Goal: Transaction & Acquisition: Purchase product/service

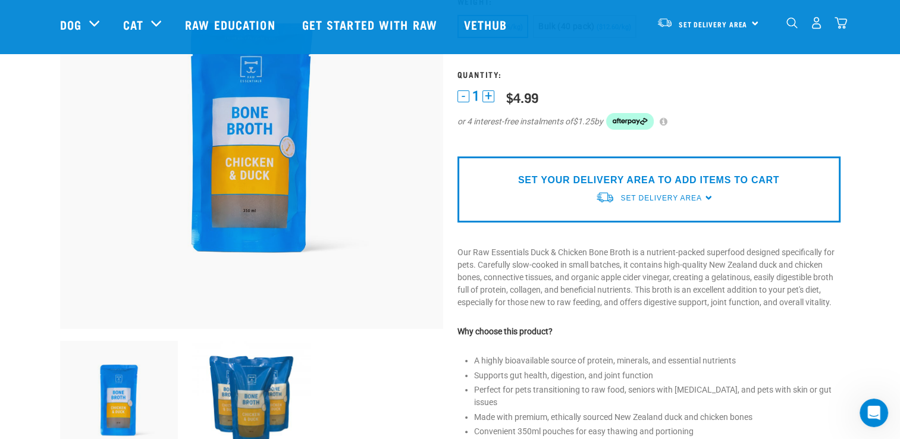
scroll to position [143, 0]
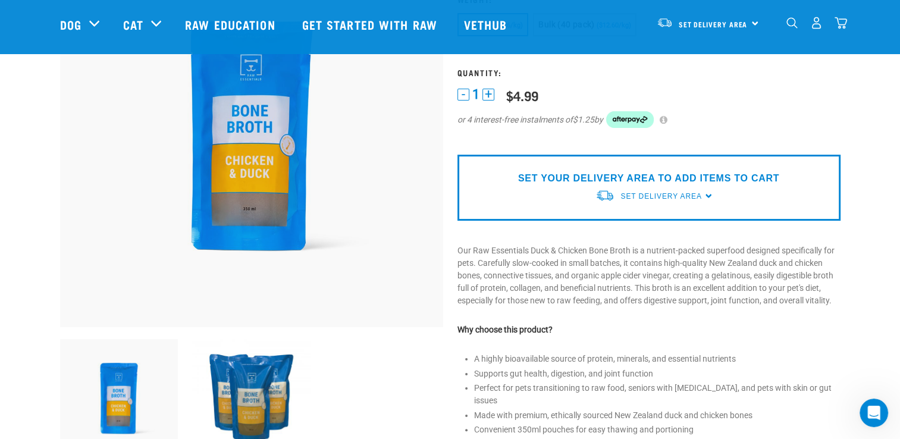
click at [706, 194] on div "SET YOUR DELIVERY AREA TO ADD ITEMS TO CART Set Delivery Area North Island Sout…" at bounding box center [648, 188] width 383 height 66
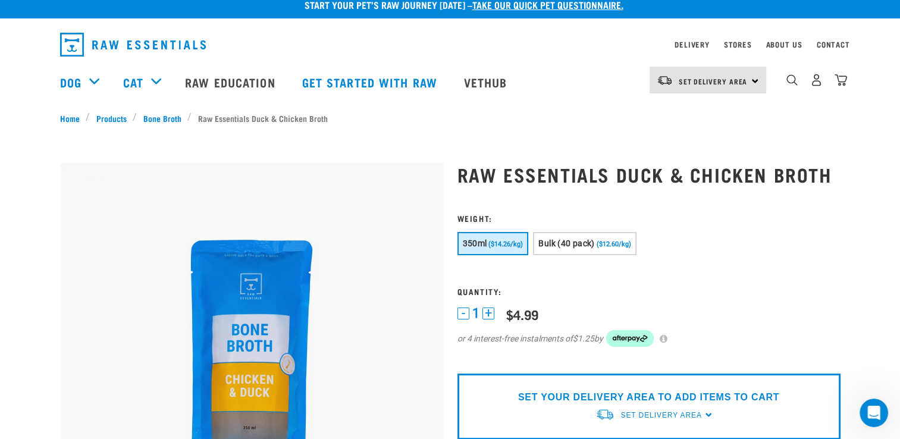
scroll to position [0, 0]
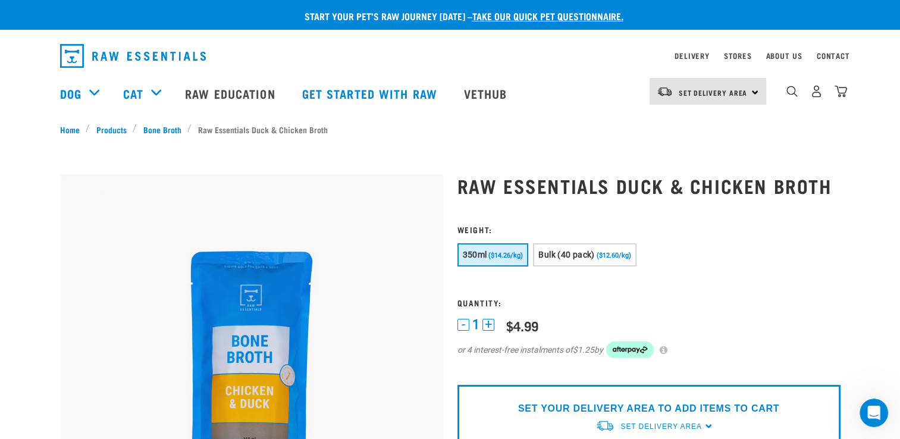
click at [754, 94] on div "Set Delivery Area [GEOGRAPHIC_DATA]" at bounding box center [707, 91] width 117 height 27
click at [697, 122] on link "[GEOGRAPHIC_DATA]" at bounding box center [706, 125] width 114 height 26
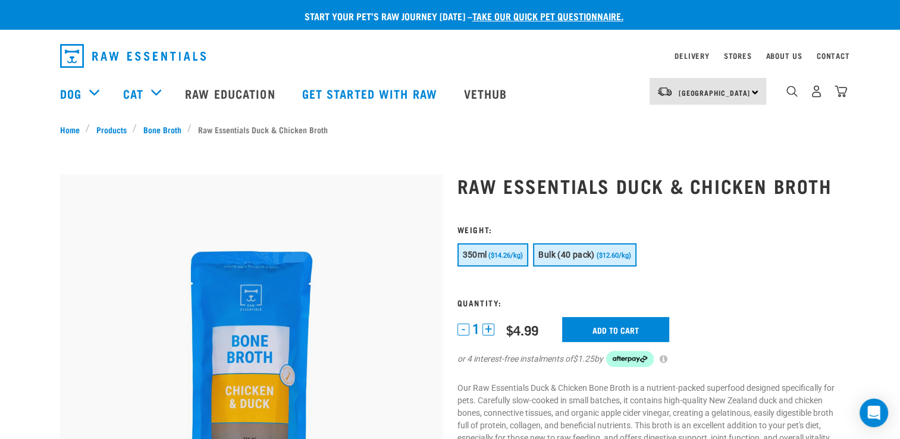
click at [567, 259] on button "Bulk (40 pack) ($12.60/kg)" at bounding box center [584, 254] width 103 height 23
click at [510, 256] on span "($14.26/kg)" at bounding box center [505, 256] width 34 height 8
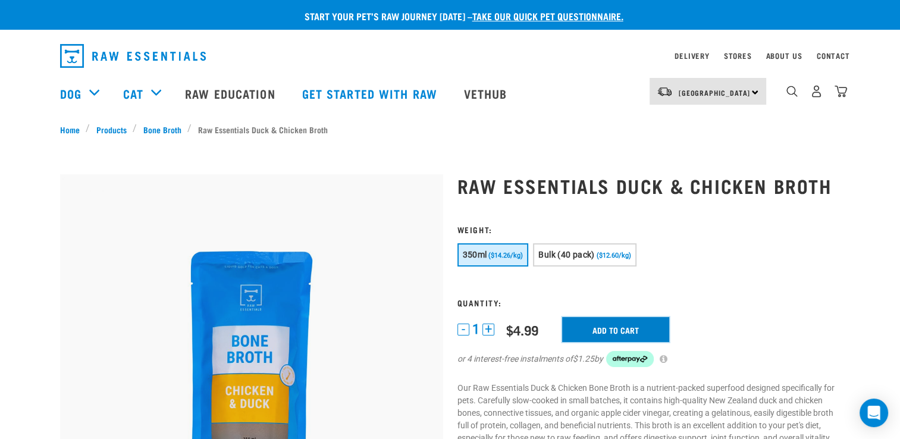
click at [607, 334] on input "Add to cart" at bounding box center [615, 329] width 107 height 25
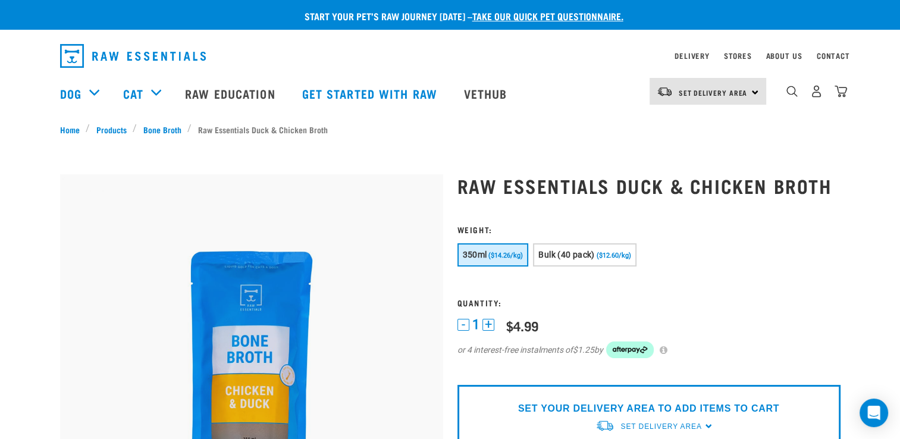
click at [488, 322] on button "+" at bounding box center [488, 325] width 12 height 12
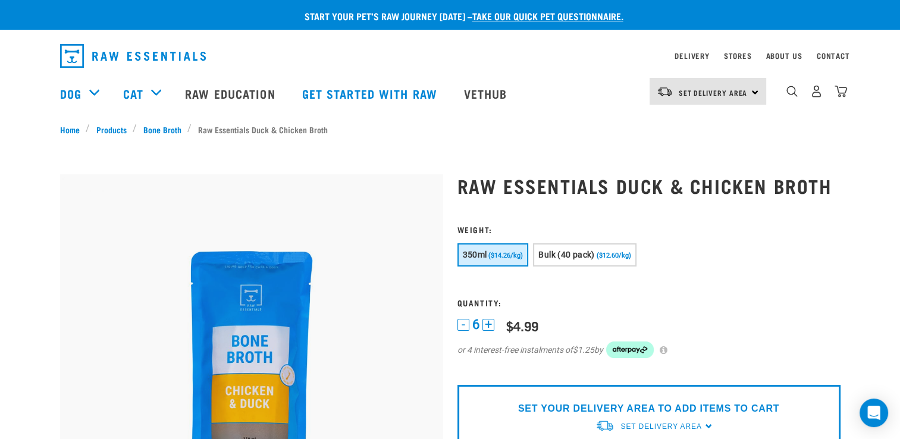
click at [488, 322] on button "+" at bounding box center [488, 325] width 12 height 12
click at [755, 88] on div "Set Delivery Area North Island South Island" at bounding box center [707, 91] width 117 height 27
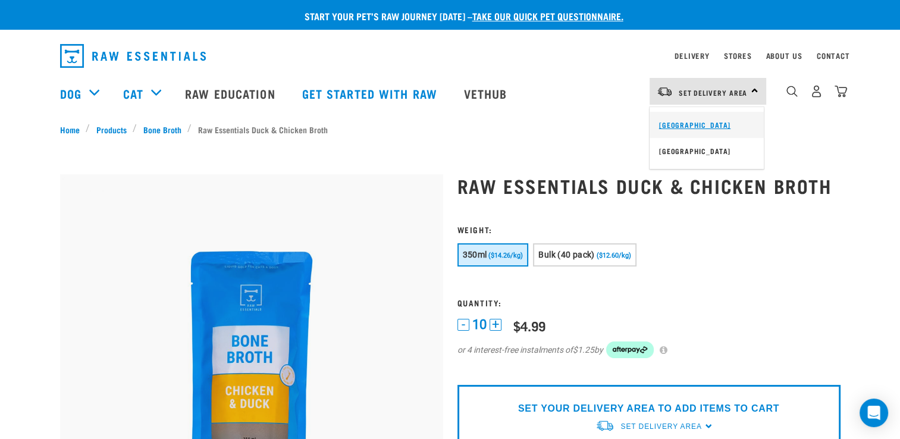
click at [683, 122] on link "[GEOGRAPHIC_DATA]" at bounding box center [706, 125] width 114 height 26
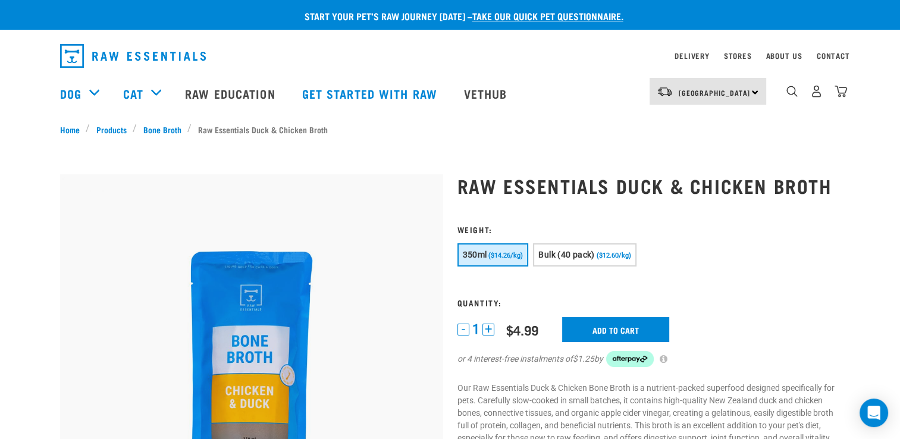
click at [485, 327] on button "+" at bounding box center [488, 329] width 12 height 12
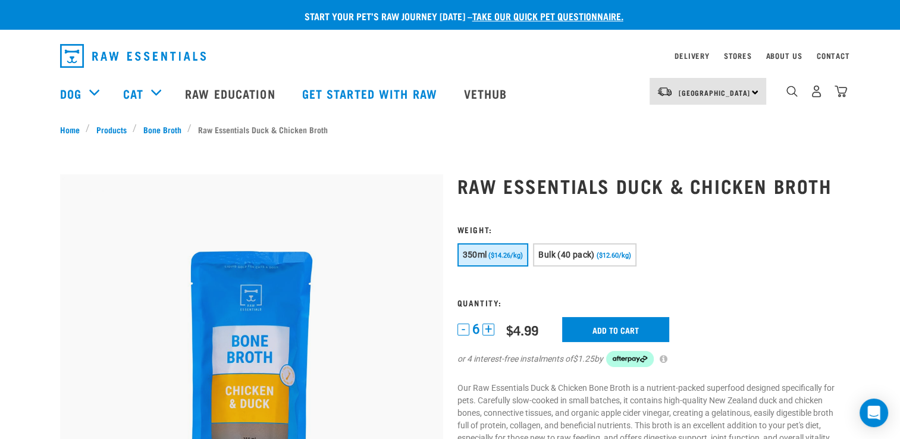
click at [485, 327] on button "+" at bounding box center [488, 329] width 12 height 12
click at [630, 322] on input "Add to cart" at bounding box center [622, 329] width 107 height 25
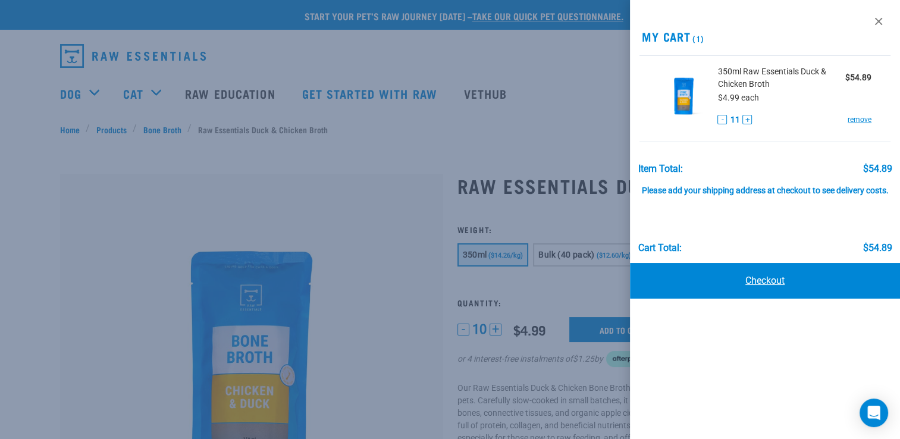
click at [769, 288] on link "Checkout" at bounding box center [765, 281] width 270 height 36
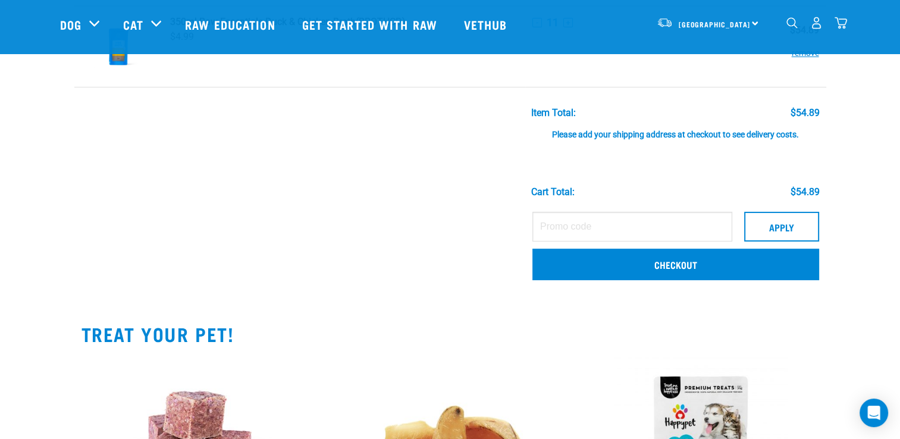
scroll to position [119, 0]
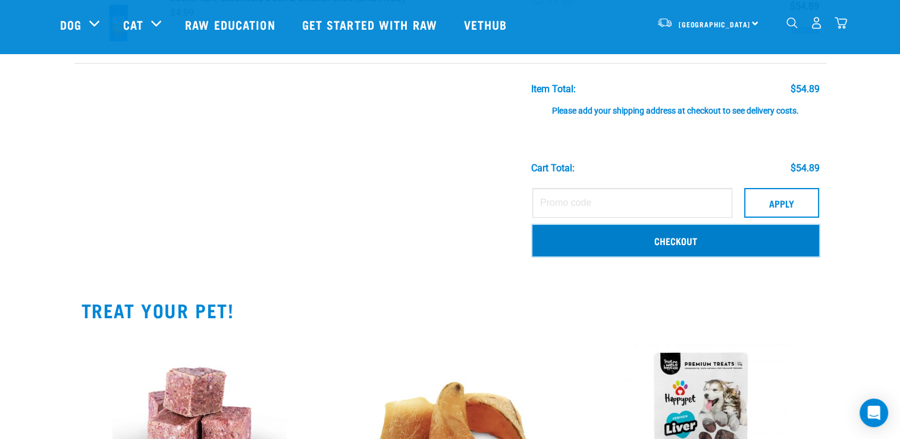
click at [684, 235] on link "Checkout" at bounding box center [675, 240] width 287 height 31
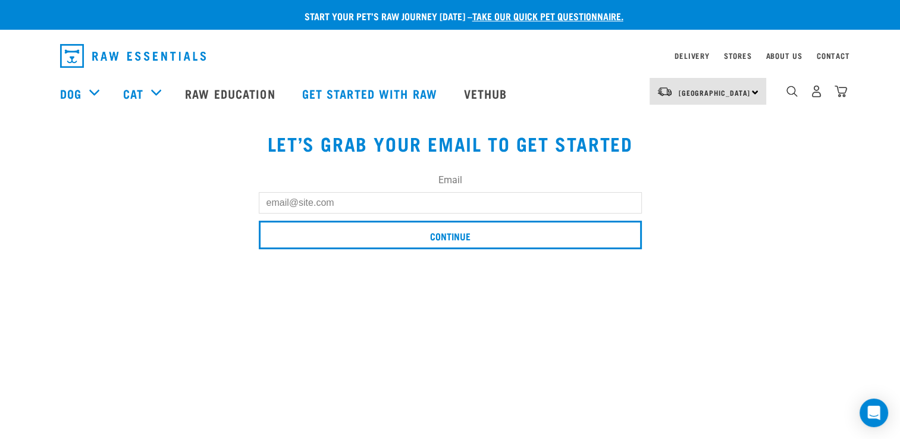
click at [307, 197] on input "Email" at bounding box center [450, 202] width 383 height 21
type input "[EMAIL_ADDRESS][DOMAIN_NAME]"
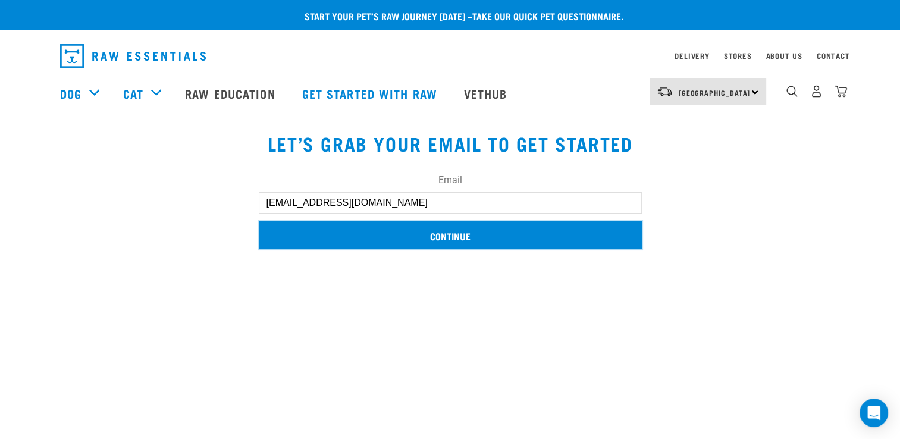
click at [455, 244] on input "Continue" at bounding box center [450, 235] width 383 height 29
